Goal: Find specific page/section: Find specific page/section

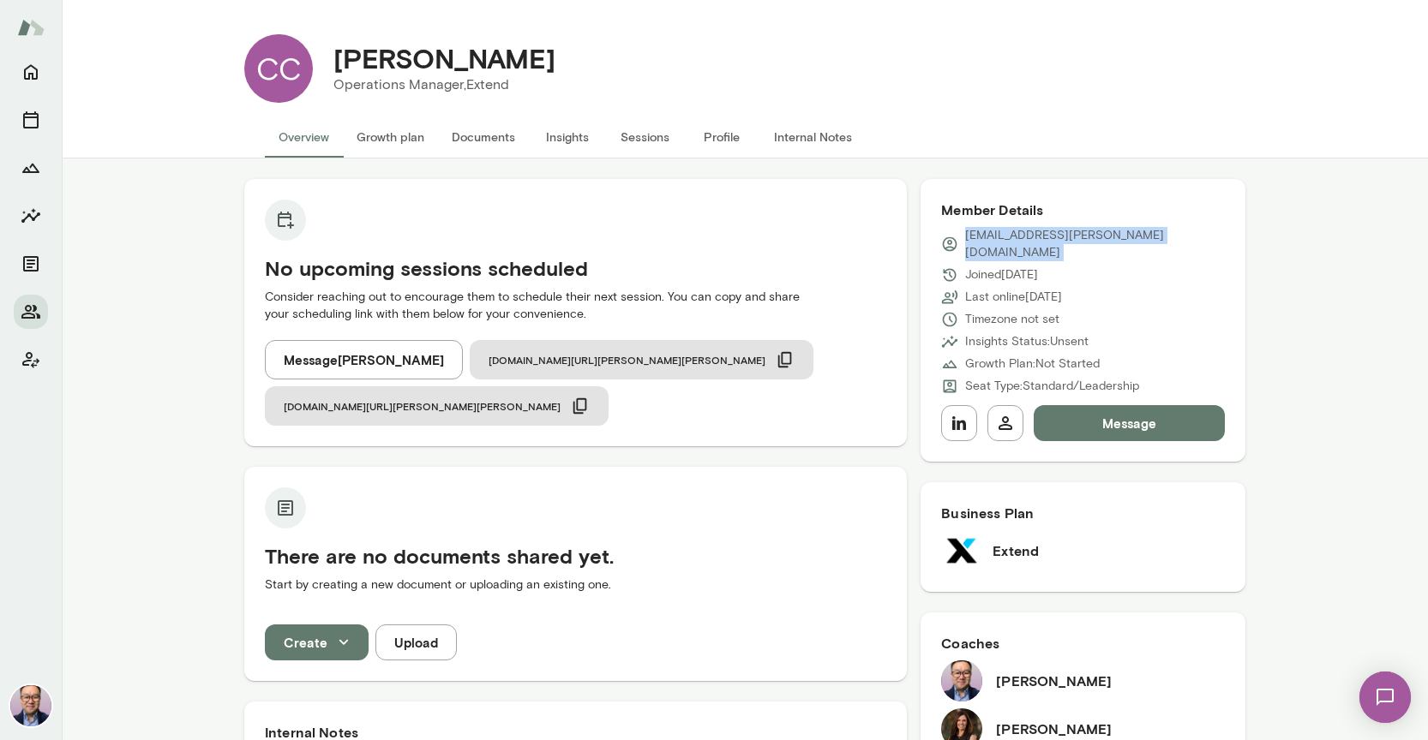
scroll to position [2, 0]
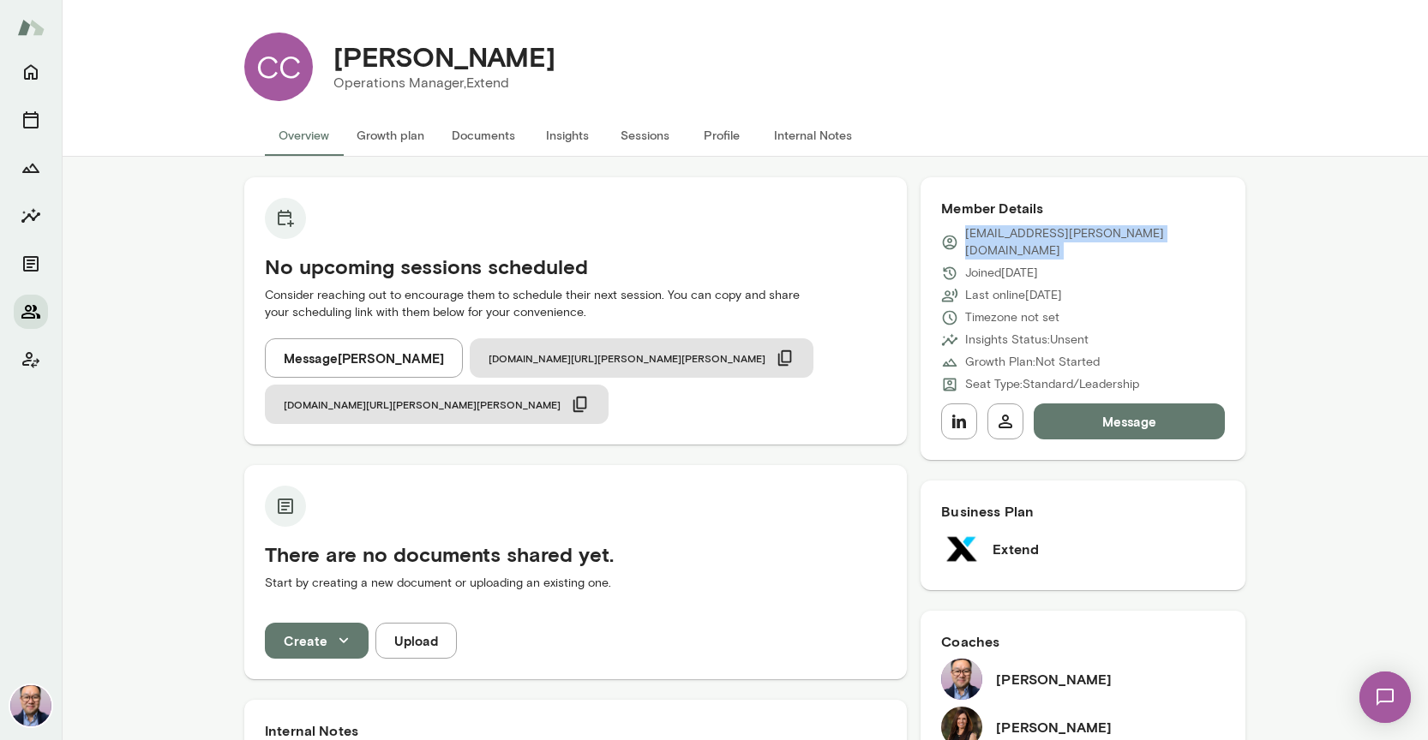
click at [37, 311] on icon "Members" at bounding box center [31, 312] width 21 height 21
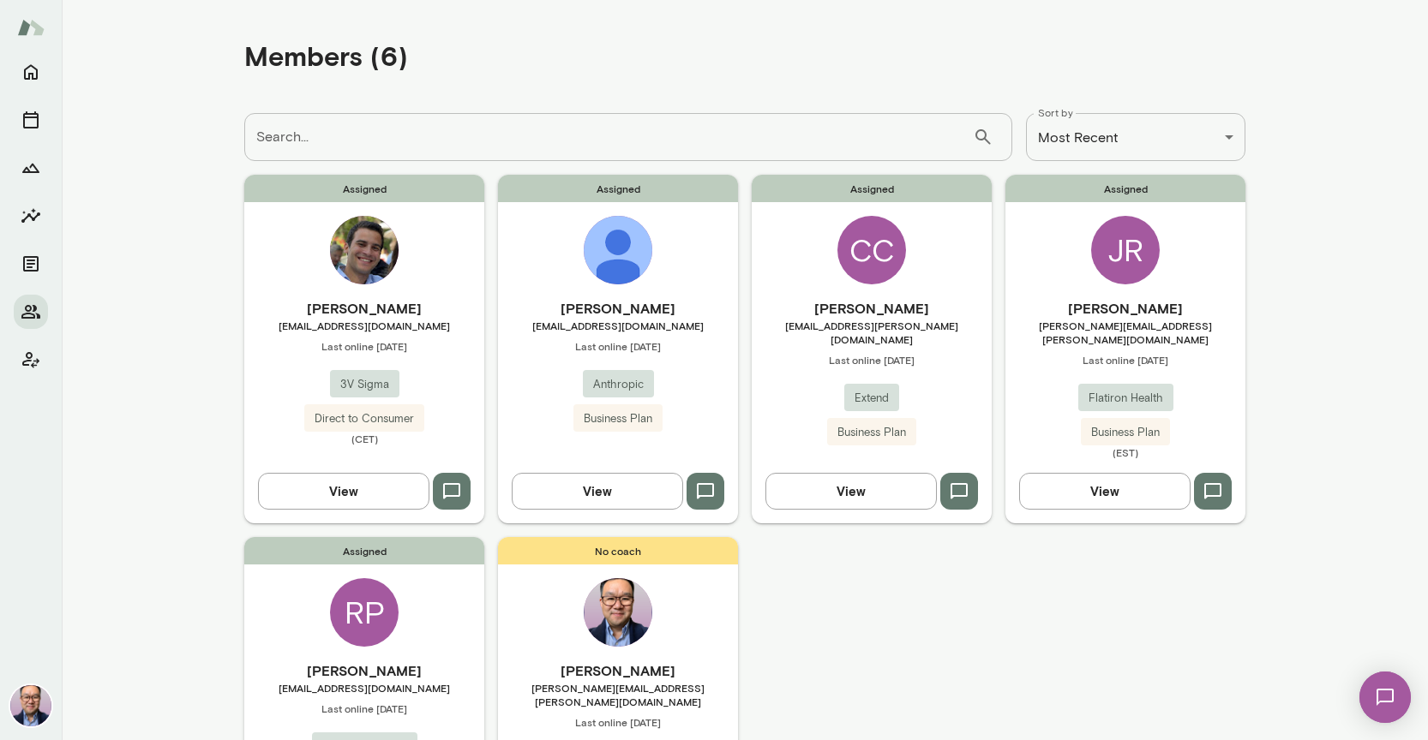
click at [397, 308] on h6 "[PERSON_NAME]" at bounding box center [364, 308] width 240 height 21
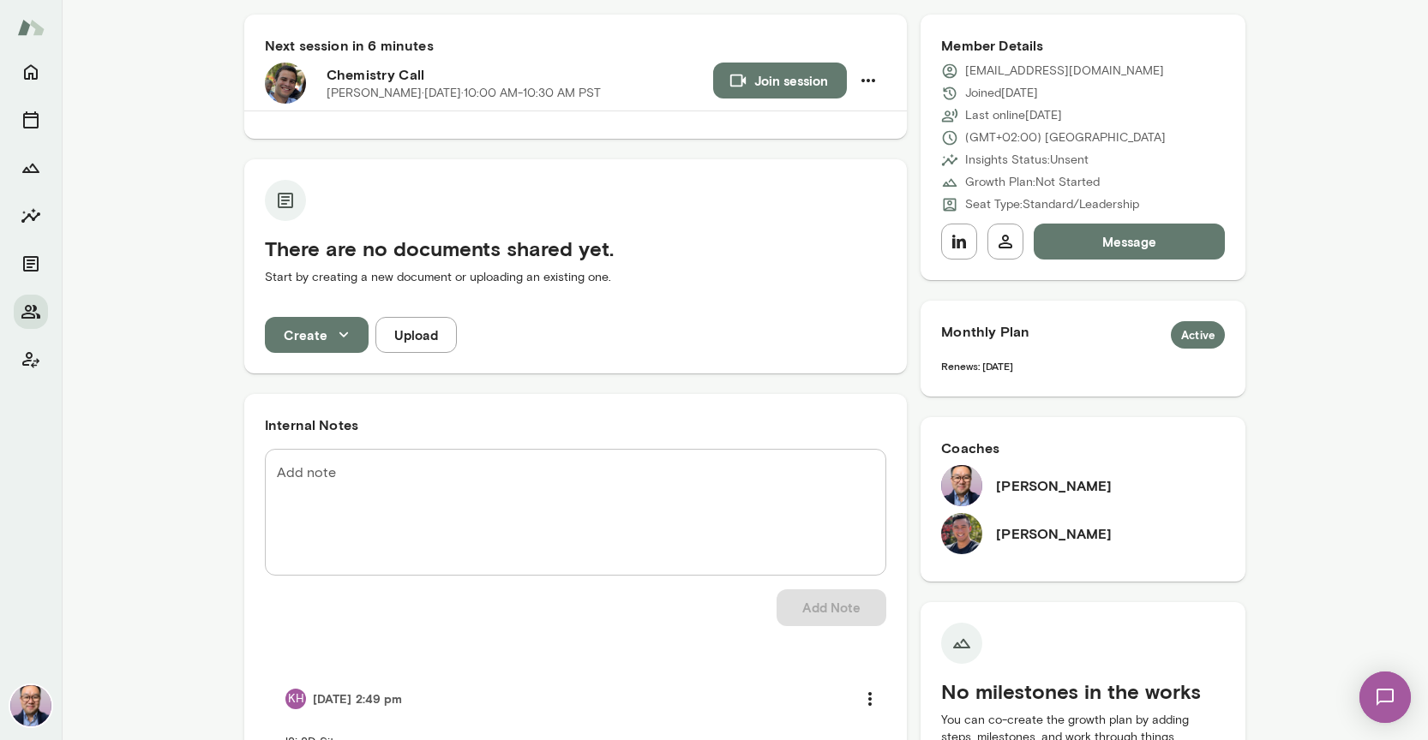
scroll to position [105, 0]
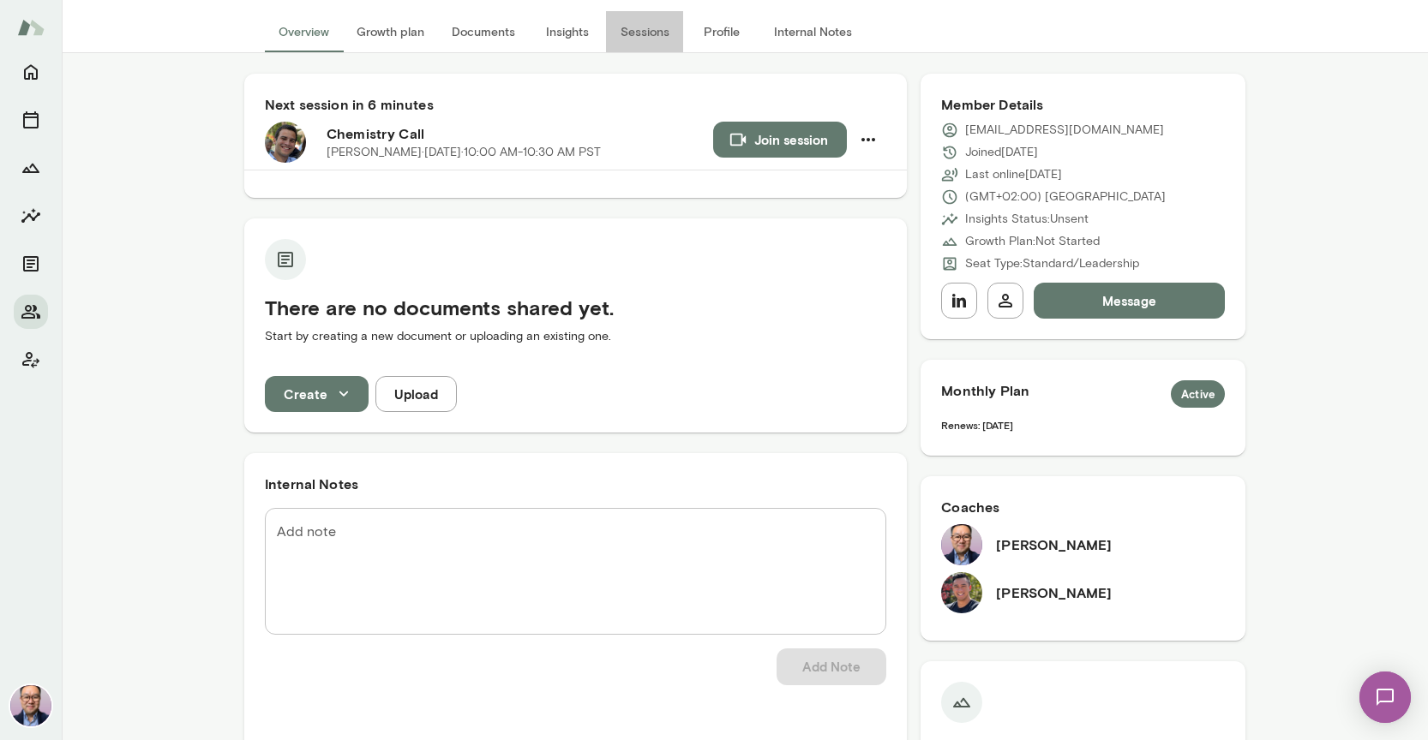
click at [658, 37] on button "Sessions" at bounding box center [644, 31] width 77 height 41
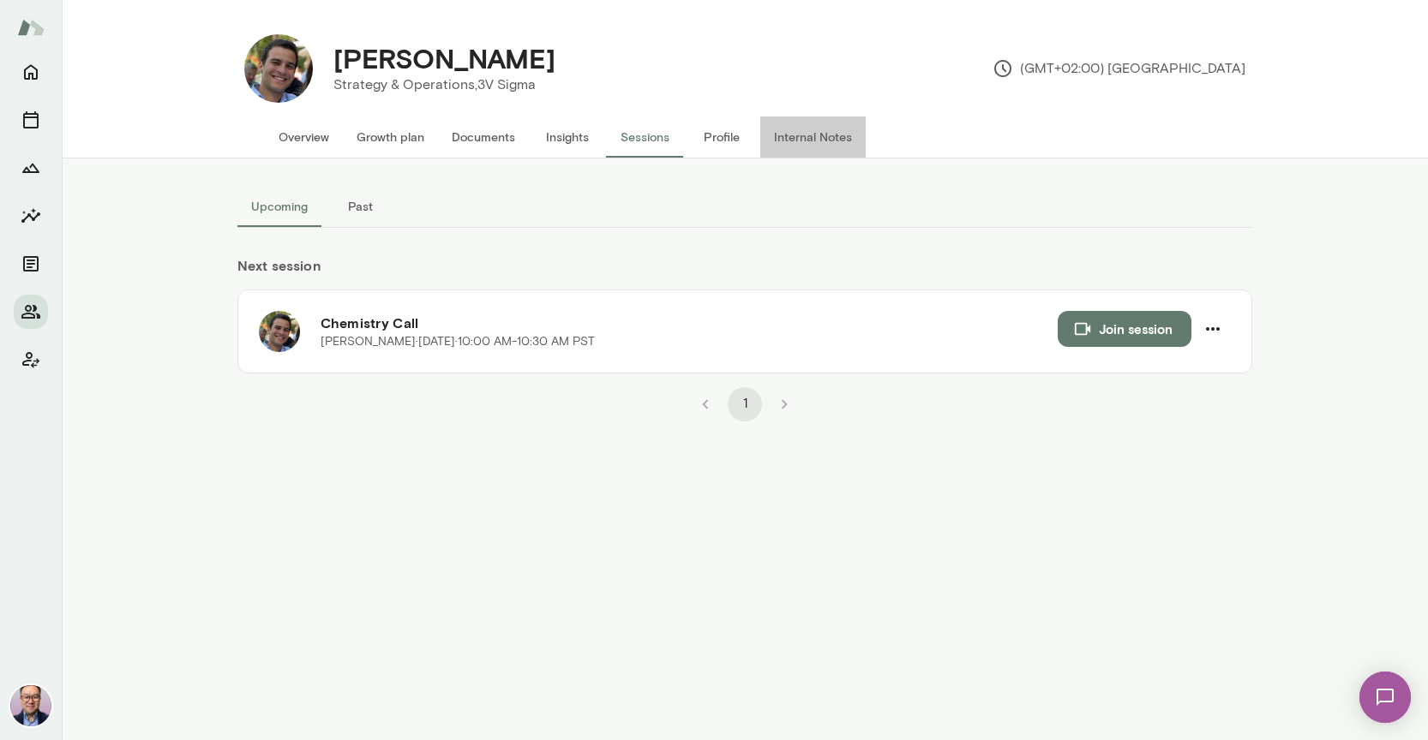
click at [794, 139] on button "Internal Notes" at bounding box center [812, 137] width 105 height 41
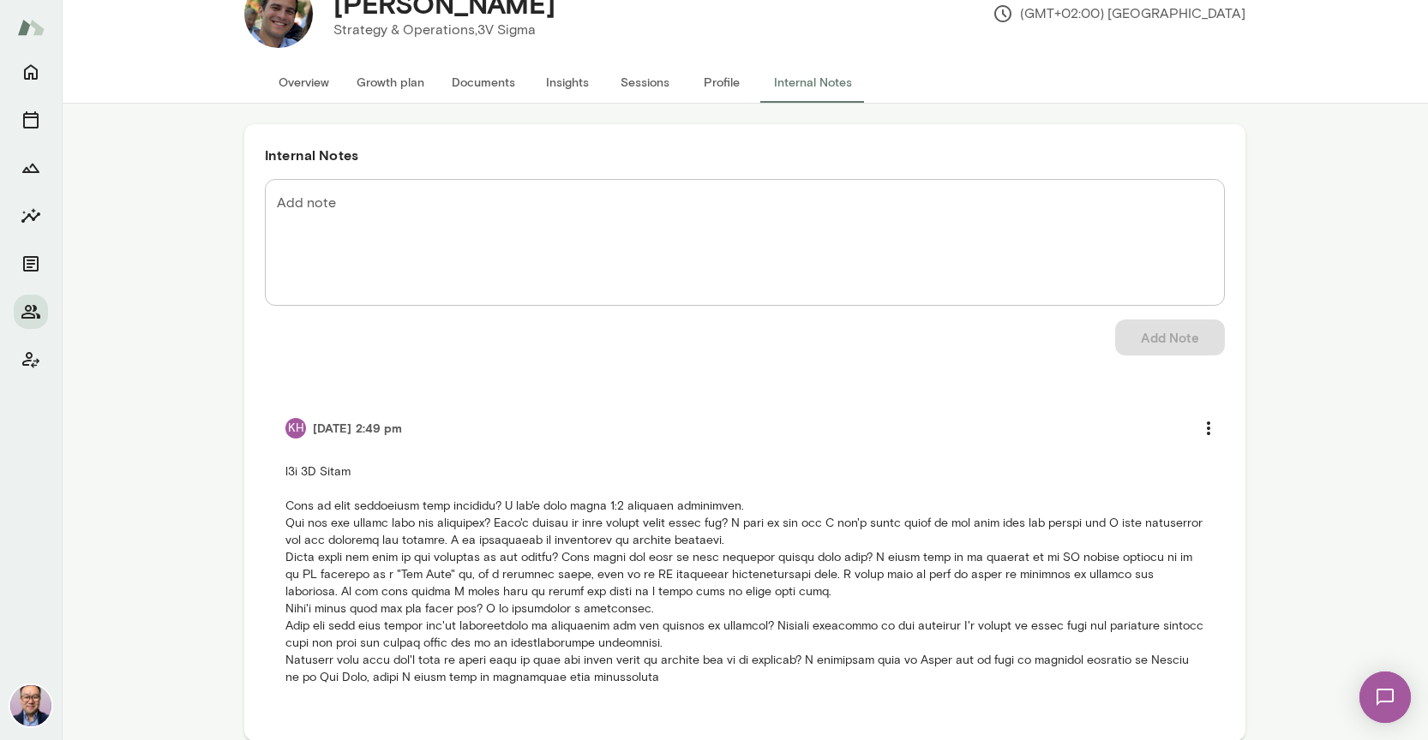
scroll to position [62, 0]
